Goal: Task Accomplishment & Management: Use online tool/utility

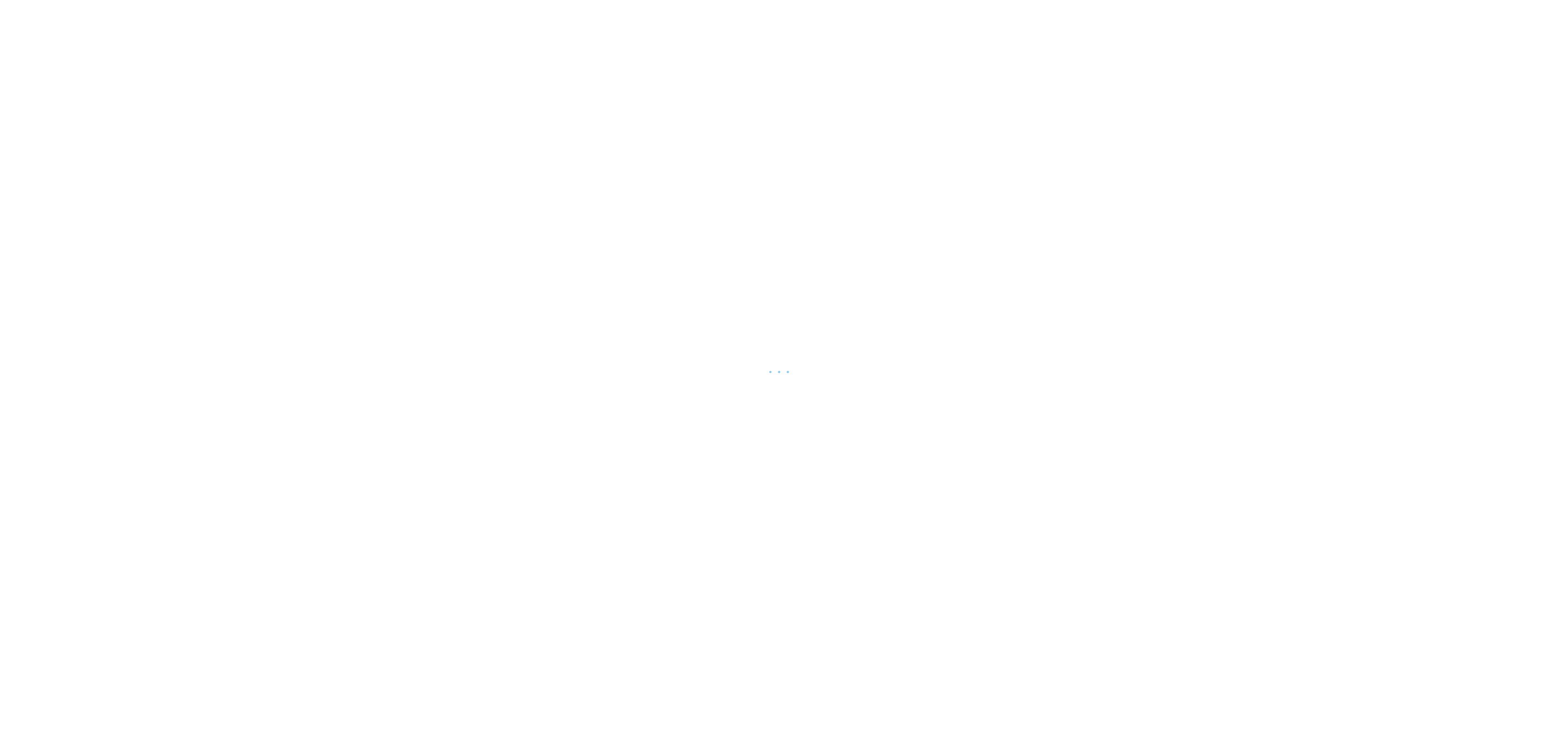
click at [793, 387] on div at bounding box center [784, 372] width 1568 height 744
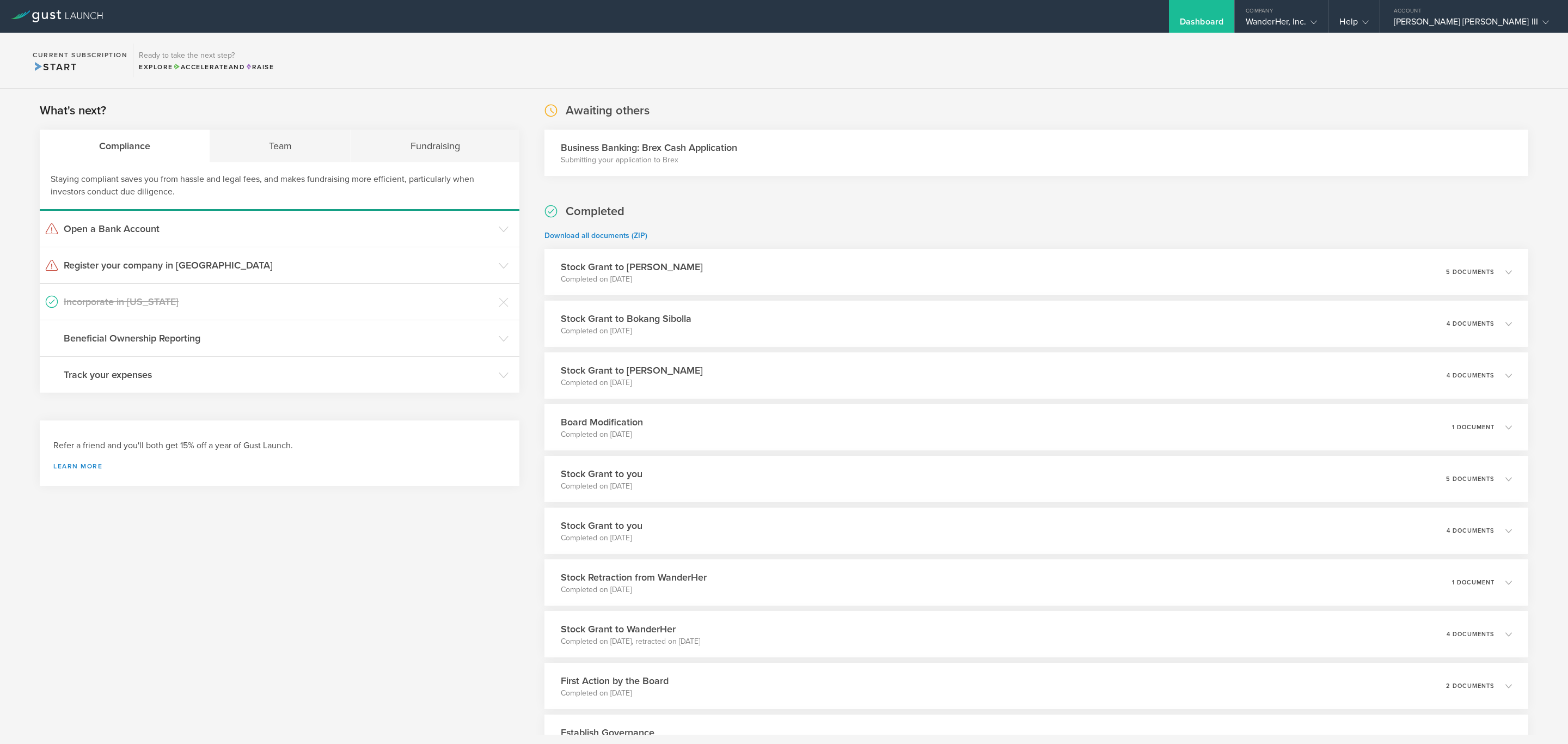
click at [680, 154] on h3 "Business Banking: Brex Cash Application" at bounding box center [649, 148] width 176 height 14
click at [149, 268] on h3 "Register your company in [GEOGRAPHIC_DATA]" at bounding box center [278, 265] width 430 height 14
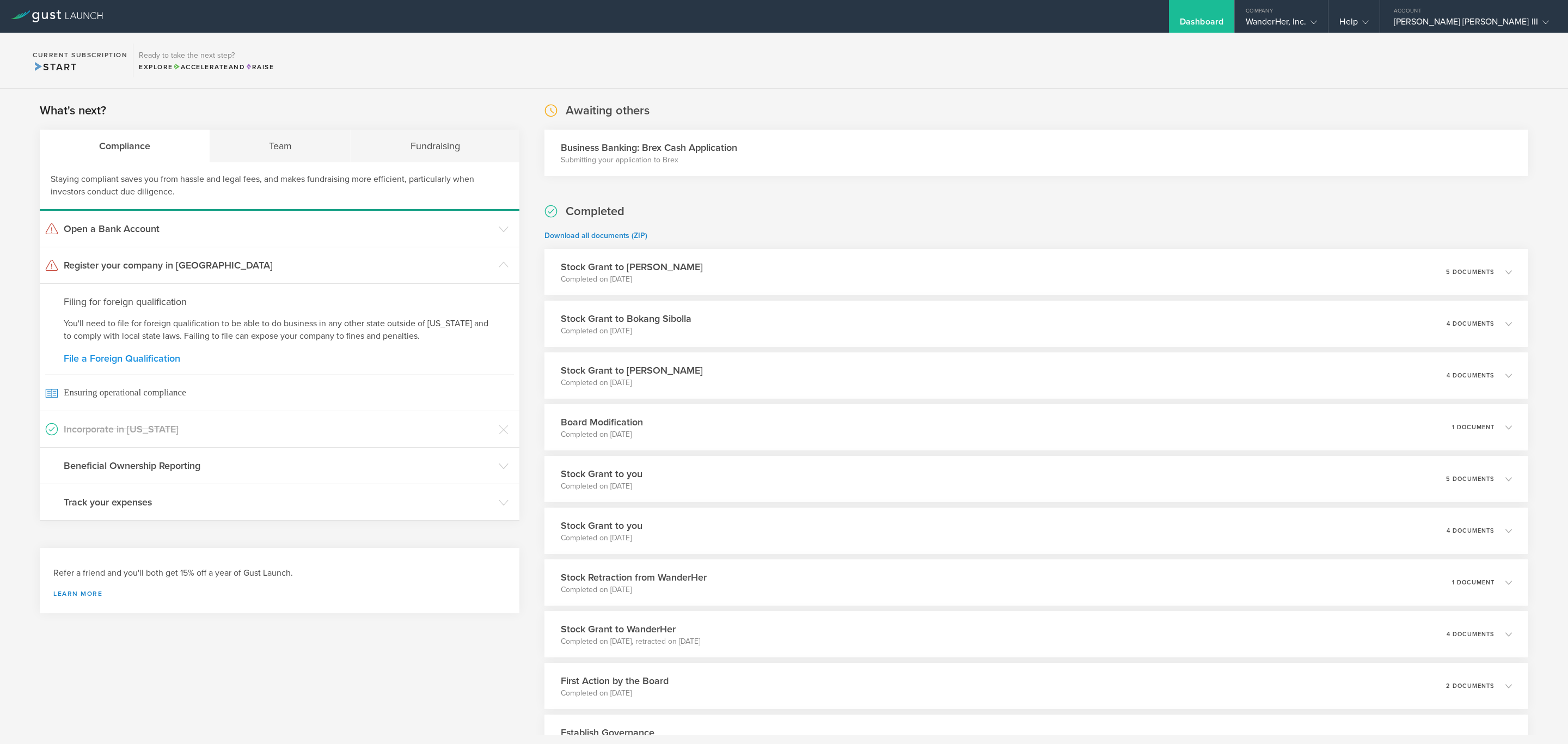
click at [128, 356] on link "File a Foreign Qualification" at bounding box center [280, 358] width 432 height 10
